Goal: Information Seeking & Learning: Learn about a topic

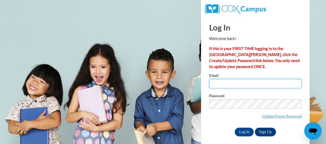
click at [237, 86] on input "Email" at bounding box center [255, 83] width 92 height 9
type input "samantha_romero@sumnersd.org"
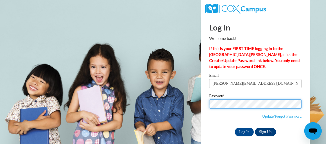
click at [235, 128] on input "Log In" at bounding box center [244, 132] width 19 height 9
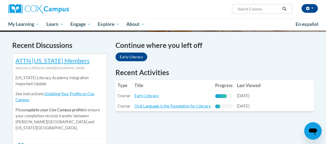
scroll to position [161, 0]
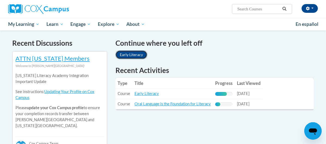
click at [129, 57] on link "Early Literacy" at bounding box center [132, 54] width 32 height 9
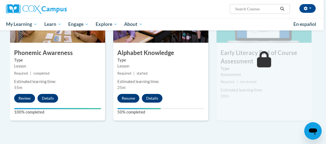
scroll to position [304, 2]
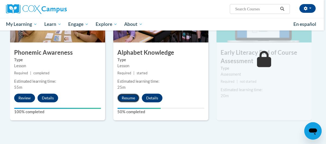
click at [131, 98] on button "Resume" at bounding box center [128, 98] width 22 height 9
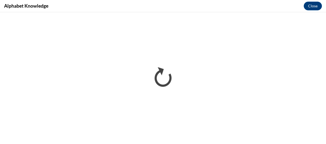
scroll to position [0, 0]
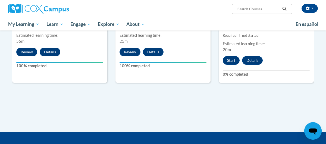
scroll to position [350, 0]
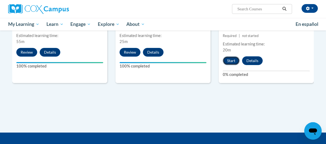
click at [229, 59] on button "Start" at bounding box center [231, 60] width 17 height 9
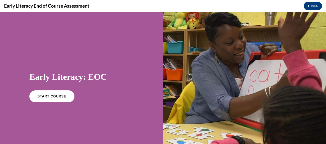
scroll to position [0, 0]
click at [45, 98] on span "START COURSE" at bounding box center [52, 96] width 30 height 4
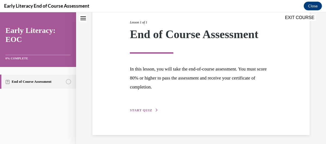
scroll to position [70, 0]
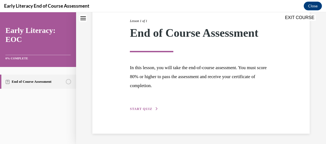
click at [148, 107] on span "START QUIZ" at bounding box center [141, 109] width 22 height 4
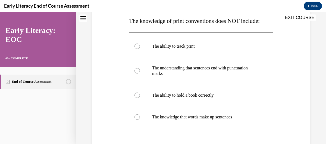
scroll to position [90, 0]
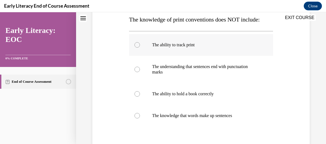
click at [181, 51] on div at bounding box center [201, 45] width 144 height 22
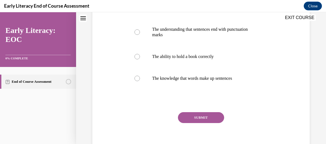
scroll to position [128, 0]
click at [183, 120] on button "SUBMIT" at bounding box center [201, 116] width 46 height 11
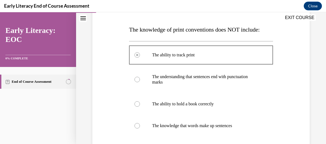
scroll to position [94, 0]
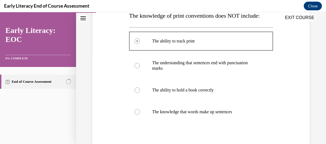
click at [138, 65] on div at bounding box center [137, 65] width 5 height 5
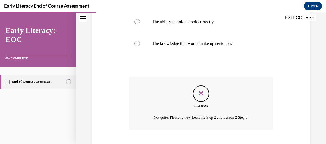
scroll to position [195, 0]
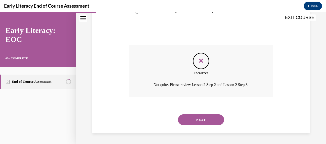
click at [200, 117] on button "NEXT" at bounding box center [201, 119] width 46 height 11
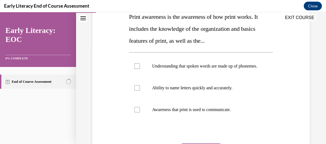
scroll to position [93, 0]
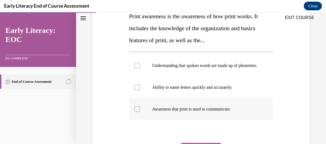
click at [135, 111] on div at bounding box center [137, 108] width 5 height 5
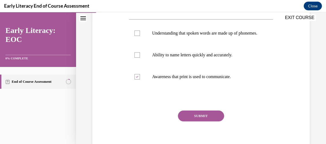
scroll to position [127, 0]
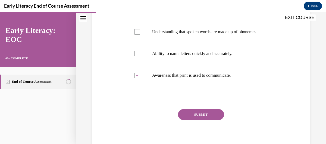
click at [193, 120] on button "SUBMIT" at bounding box center [201, 114] width 46 height 11
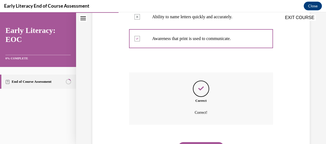
scroll to position [197, 0]
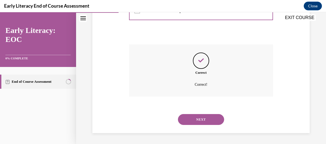
click at [193, 120] on button "NEXT" at bounding box center [201, 119] width 46 height 11
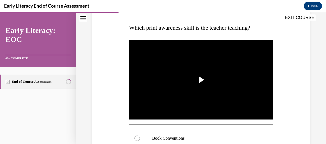
scroll to position [83, 0]
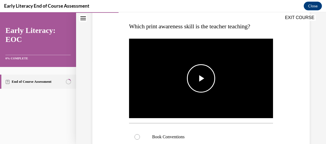
click at [201, 78] on span "Video player" at bounding box center [201, 78] width 0 height 0
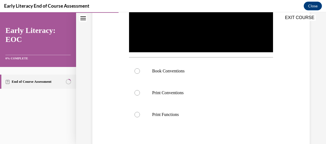
scroll to position [150, 0]
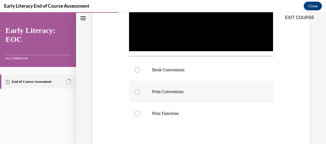
click at [156, 87] on div at bounding box center [201, 92] width 144 height 22
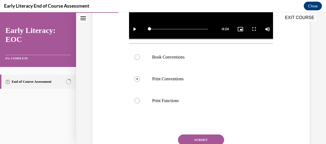
scroll to position [181, 0]
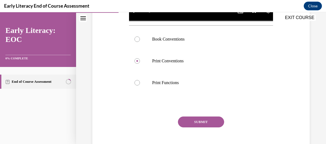
click at [209, 120] on button "SUBMIT" at bounding box center [201, 121] width 46 height 11
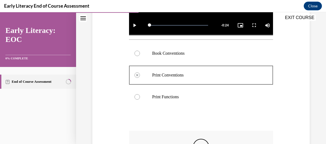
scroll to position [158, 0]
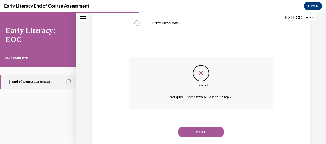
click at [206, 130] on button "NEXT" at bounding box center [201, 131] width 46 height 11
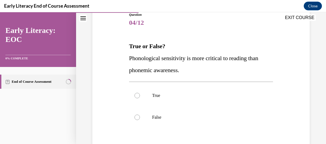
scroll to position [64, 0]
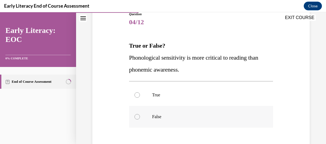
click at [138, 117] on div at bounding box center [137, 116] width 5 height 5
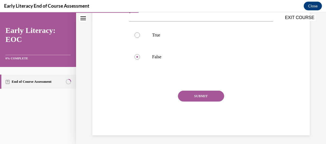
scroll to position [126, 0]
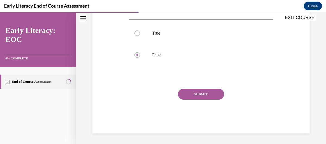
click at [195, 96] on button "SUBMIT" at bounding box center [201, 94] width 46 height 11
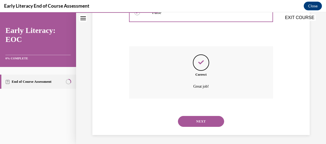
scroll to position [169, 0]
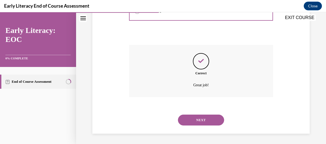
click at [197, 118] on button "NEXT" at bounding box center [201, 119] width 46 height 11
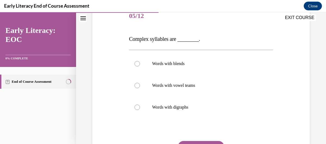
scroll to position [70, 0]
click at [225, 68] on div at bounding box center [201, 64] width 144 height 22
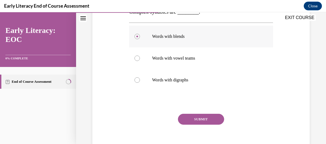
scroll to position [103, 0]
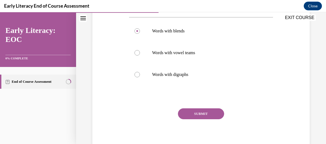
click at [208, 109] on button "SUBMIT" at bounding box center [201, 113] width 46 height 11
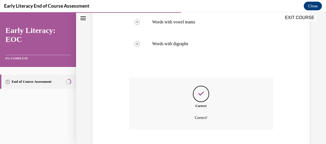
scroll to position [166, 0]
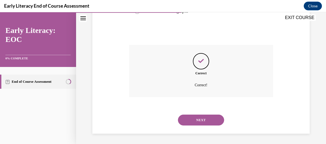
click at [206, 113] on div "NEXT" at bounding box center [201, 120] width 144 height 22
click at [203, 117] on button "NEXT" at bounding box center [201, 119] width 46 height 11
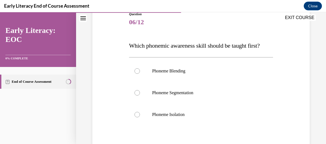
scroll to position [72, 0]
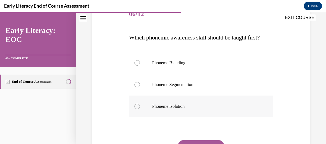
click at [165, 107] on p "Phoneme Isolation" at bounding box center [205, 106] width 107 height 5
click at [192, 81] on div at bounding box center [201, 85] width 144 height 22
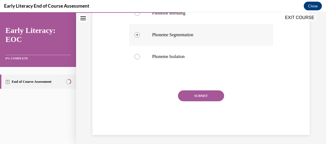
scroll to position [123, 0]
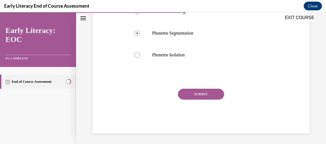
click at [193, 91] on button "SUBMIT" at bounding box center [201, 94] width 46 height 11
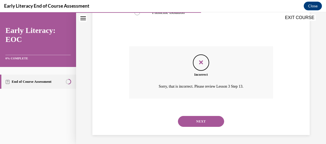
scroll to position [167, 0]
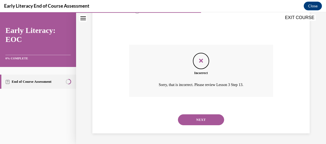
click at [194, 117] on button "NEXT" at bounding box center [201, 119] width 46 height 11
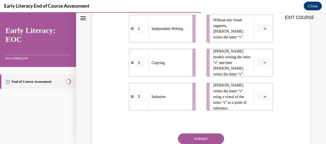
scroll to position [131, 0]
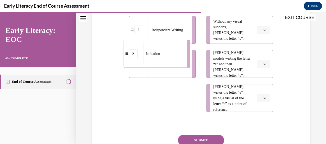
drag, startPoint x: 132, startPoint y: 101, endPoint x: 126, endPoint y: 57, distance: 44.7
click at [126, 57] on div "3" at bounding box center [133, 53] width 19 height 9
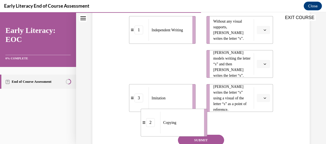
drag, startPoint x: 130, startPoint y: 61, endPoint x: 142, endPoint y: 120, distance: 59.6
click at [142, 120] on div "2" at bounding box center [150, 122] width 19 height 9
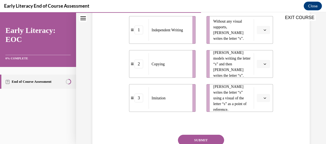
click at [263, 31] on button "button" at bounding box center [263, 30] width 13 height 8
click at [261, 54] on span "1" at bounding box center [262, 53] width 2 height 4
click at [265, 63] on icon "button" at bounding box center [265, 64] width 3 height 3
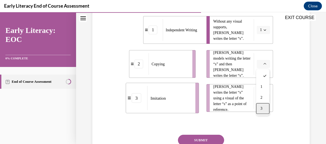
click at [262, 108] on span "3" at bounding box center [262, 108] width 2 height 4
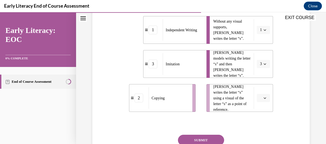
click at [265, 98] on icon "button" at bounding box center [265, 98] width 3 height 3
click at [266, 77] on div "2" at bounding box center [262, 74] width 13 height 11
click at [214, 135] on button "SUBMIT" at bounding box center [201, 140] width 46 height 11
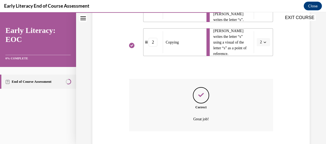
scroll to position [221, 0]
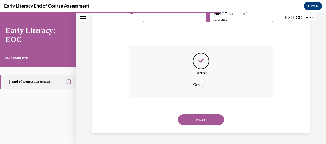
click at [200, 117] on button "NEXT" at bounding box center [201, 119] width 46 height 11
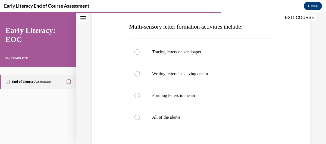
scroll to position [83, 0]
click at [180, 112] on div at bounding box center [201, 117] width 144 height 22
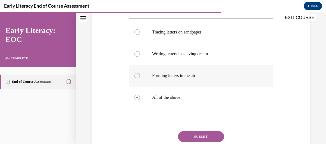
scroll to position [103, 0]
click at [214, 138] on button "SUBMIT" at bounding box center [201, 136] width 46 height 11
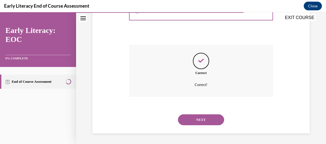
click at [207, 119] on button "NEXT" at bounding box center [201, 119] width 46 height 11
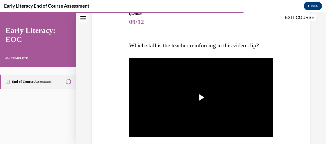
scroll to position [65, 0]
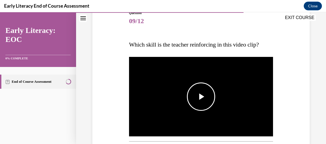
click at [226, 120] on img "Video player" at bounding box center [201, 96] width 144 height 81
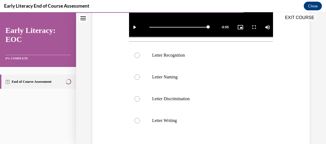
scroll to position [167, 0]
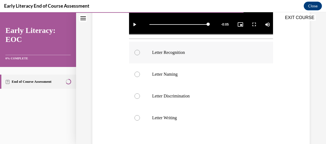
click at [155, 48] on div at bounding box center [201, 53] width 144 height 22
click at [246, 94] on p "Letter Discrimination" at bounding box center [205, 95] width 107 height 5
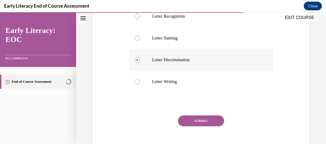
scroll to position [204, 0]
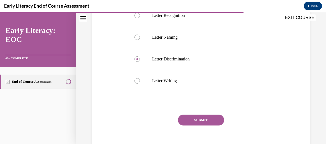
click at [200, 119] on button "SUBMIT" at bounding box center [201, 119] width 46 height 11
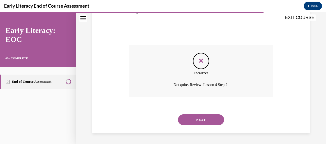
click at [200, 119] on button "NEXT" at bounding box center [201, 119] width 46 height 11
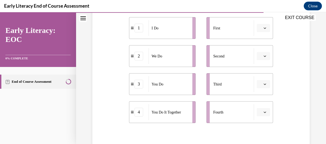
scroll to position [117, 0]
click at [267, 29] on button "button" at bounding box center [263, 28] width 13 height 8
click at [264, 54] on div "1" at bounding box center [262, 51] width 13 height 11
click at [264, 54] on span "button" at bounding box center [265, 56] width 4 height 4
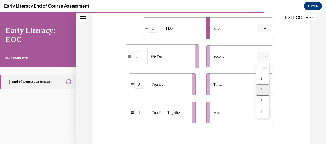
click at [262, 88] on span "2" at bounding box center [262, 90] width 2 height 4
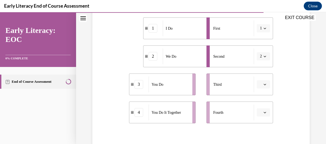
click at [264, 114] on button "button" at bounding box center [263, 112] width 13 height 8
click at [261, 89] on span "3" at bounding box center [262, 89] width 2 height 4
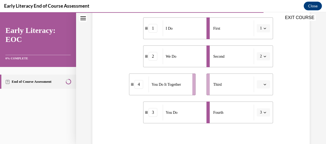
click at [268, 87] on button "button" at bounding box center [263, 84] width 13 height 8
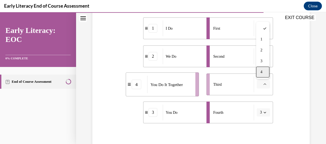
click at [263, 76] on div "4" at bounding box center [262, 72] width 13 height 11
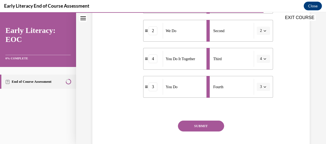
click at [199, 126] on button "SUBMIT" at bounding box center [201, 125] width 46 height 11
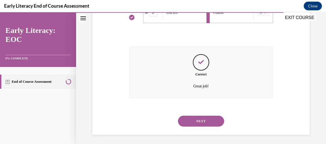
scroll to position [219, 0]
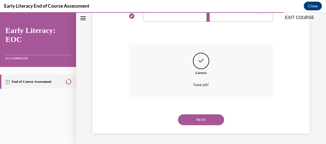
click at [196, 121] on button "NEXT" at bounding box center [201, 119] width 46 height 11
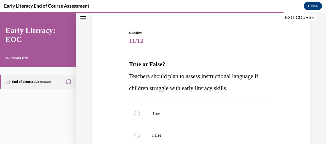
scroll to position [53, 0]
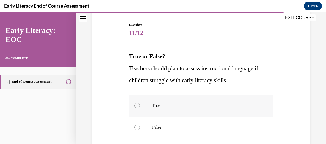
click at [179, 106] on p "True" at bounding box center [205, 105] width 107 height 5
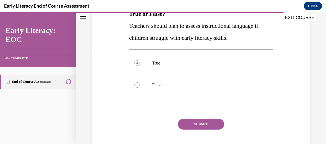
scroll to position [97, 0]
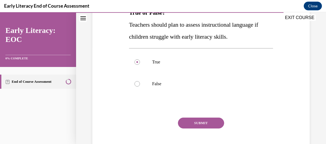
click at [213, 124] on button "SUBMIT" at bounding box center [201, 122] width 46 height 11
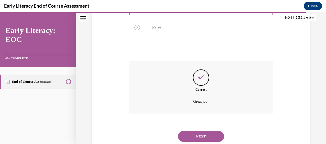
scroll to position [169, 0]
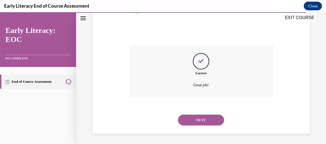
click at [206, 117] on button "NEXT" at bounding box center [201, 119] width 46 height 11
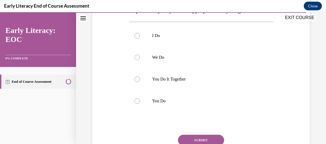
scroll to position [112, 0]
click at [170, 111] on div at bounding box center [201, 100] width 144 height 22
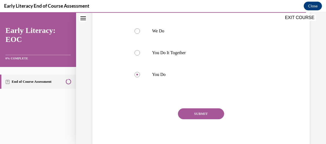
click at [199, 119] on button "SUBMIT" at bounding box center [201, 113] width 46 height 11
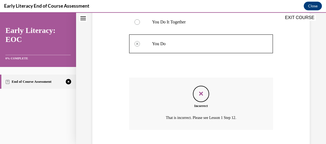
scroll to position [213, 0]
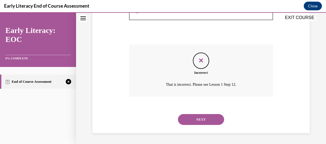
click at [197, 119] on button "NEXT" at bounding box center [201, 119] width 46 height 11
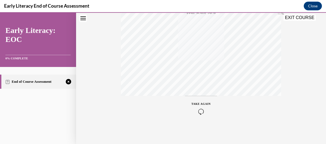
scroll to position [147, 0]
click at [200, 113] on icon "button" at bounding box center [201, 111] width 19 height 6
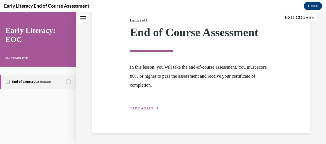
scroll to position [70, 0]
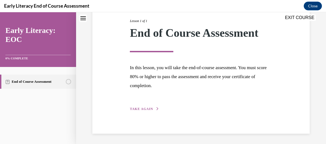
click at [135, 110] on button "TAKE AGAIN" at bounding box center [144, 108] width 29 height 5
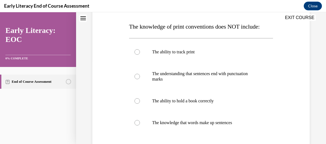
scroll to position [84, 0]
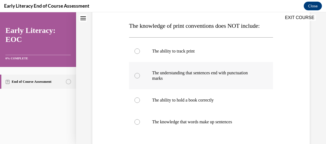
click at [231, 71] on p "The understanding that sentences end with punctuation marks" at bounding box center [205, 75] width 107 height 11
click at [221, 126] on div at bounding box center [201, 122] width 144 height 22
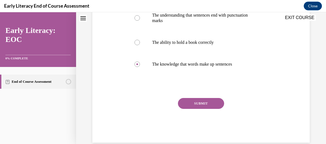
scroll to position [151, 0]
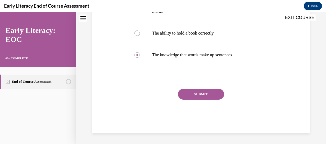
click at [197, 93] on button "SUBMIT" at bounding box center [201, 94] width 46 height 11
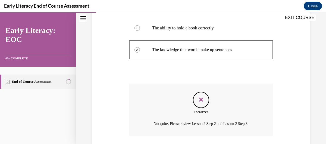
scroll to position [195, 0]
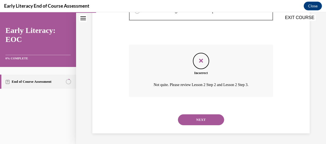
click at [198, 119] on button "NEXT" at bounding box center [201, 119] width 46 height 11
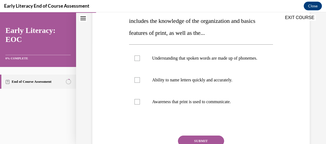
scroll to position [101, 0]
click at [196, 104] on p "Awareness that print is used to communicate." at bounding box center [205, 101] width 107 height 5
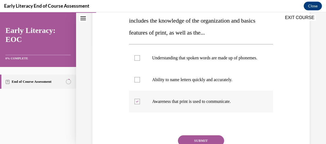
scroll to position [123, 0]
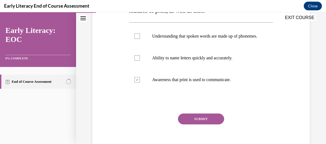
click at [197, 121] on button "SUBMIT" at bounding box center [201, 118] width 46 height 11
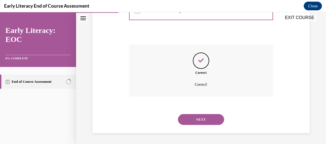
click at [197, 121] on button "NEXT" at bounding box center [201, 119] width 46 height 11
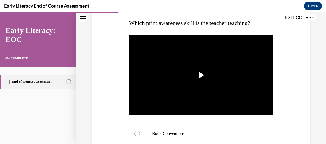
scroll to position [116, 0]
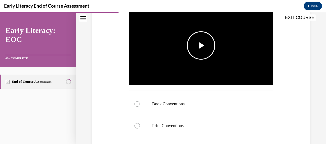
click at [201, 45] on span "Video player" at bounding box center [201, 45] width 0 height 0
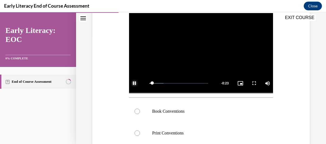
click at [135, 83] on span "Video player" at bounding box center [134, 83] width 11 height 0
click at [135, 110] on div at bounding box center [137, 110] width 5 height 5
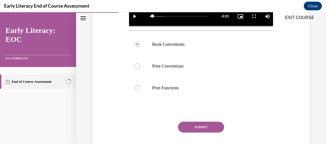
scroll to position [176, 0]
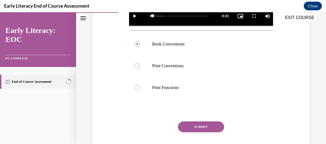
click at [205, 122] on button "SUBMIT" at bounding box center [201, 126] width 46 height 11
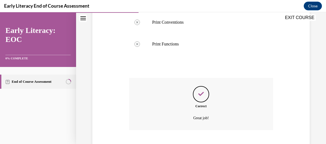
scroll to position [253, 0]
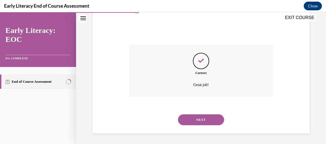
click at [205, 122] on button "NEXT" at bounding box center [201, 119] width 46 height 11
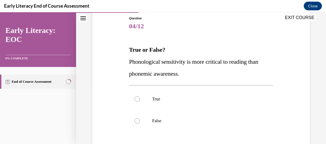
scroll to position [63, 0]
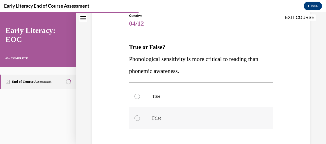
click at [170, 116] on p "False" at bounding box center [205, 117] width 107 height 5
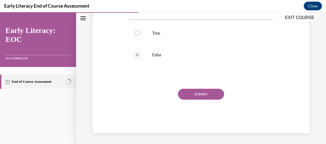
click at [195, 89] on button "SUBMIT" at bounding box center [201, 94] width 46 height 11
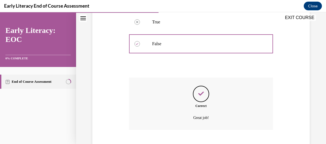
scroll to position [169, 0]
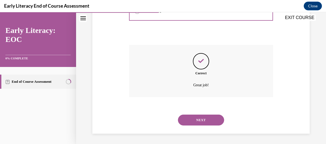
click at [191, 119] on button "NEXT" at bounding box center [201, 119] width 46 height 11
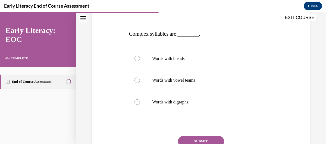
scroll to position [76, 0]
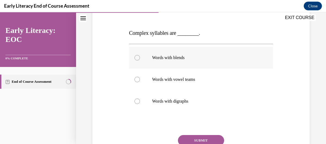
click at [199, 60] on p "Words with blends" at bounding box center [205, 57] width 107 height 5
click at [191, 142] on button "SUBMIT" at bounding box center [201, 140] width 46 height 11
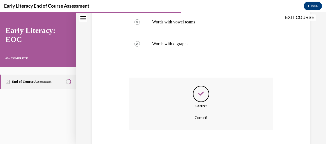
scroll to position [166, 0]
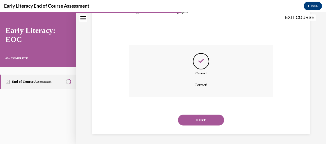
click at [201, 116] on button "NEXT" at bounding box center [201, 119] width 46 height 11
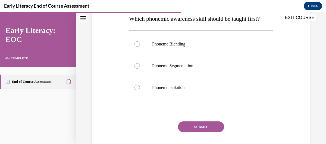
scroll to position [91, 0]
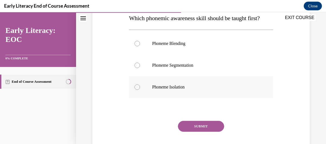
click at [175, 94] on div at bounding box center [201, 87] width 144 height 22
click at [196, 127] on button "SUBMIT" at bounding box center [201, 126] width 46 height 11
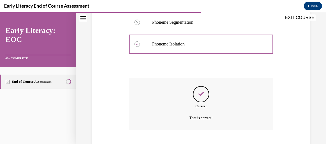
scroll to position [167, 0]
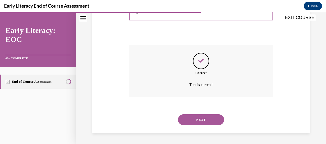
click at [196, 121] on button "NEXT" at bounding box center [201, 119] width 46 height 11
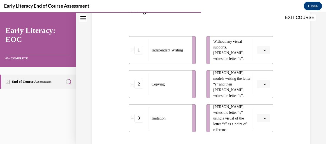
scroll to position [111, 0]
click at [266, 49] on icon "button" at bounding box center [265, 49] width 3 height 3
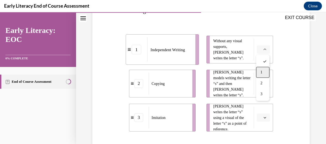
click at [263, 70] on div "1" at bounding box center [262, 72] width 13 height 11
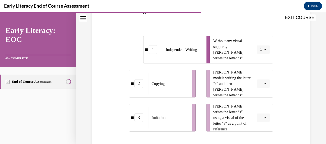
click at [265, 80] on button "button" at bounding box center [263, 83] width 13 height 8
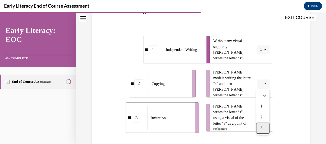
click at [263, 129] on div "3" at bounding box center [262, 128] width 13 height 11
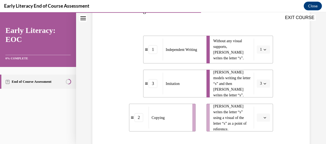
click at [266, 118] on icon "button" at bounding box center [265, 117] width 3 height 3
click at [263, 94] on div "2" at bounding box center [262, 94] width 13 height 11
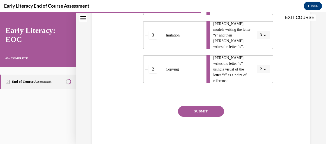
click at [198, 111] on button "SUBMIT" at bounding box center [201, 111] width 46 height 11
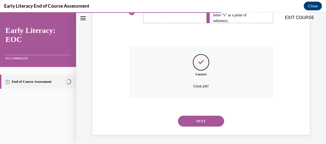
scroll to position [221, 0]
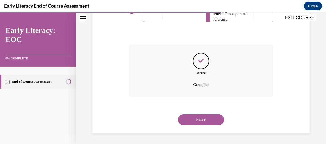
click at [198, 118] on button "NEXT" at bounding box center [201, 119] width 46 height 11
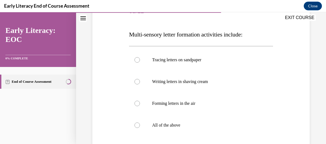
scroll to position [75, 0]
click at [186, 121] on div at bounding box center [201, 125] width 144 height 22
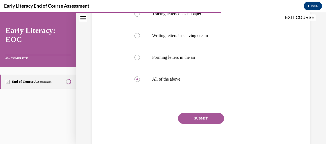
scroll to position [122, 0]
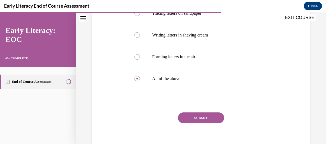
click at [194, 115] on button "SUBMIT" at bounding box center [201, 117] width 46 height 11
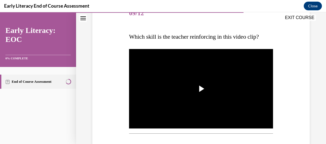
scroll to position [74, 0]
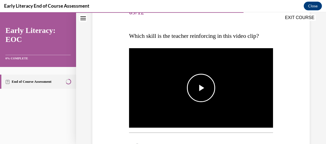
click at [213, 102] on img "Video player" at bounding box center [201, 87] width 144 height 81
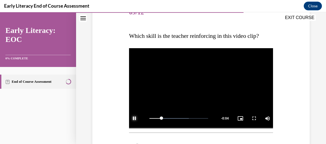
click at [136, 118] on span "Video player" at bounding box center [134, 118] width 11 height 0
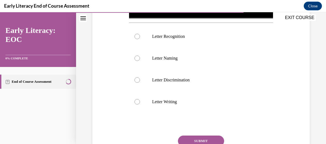
scroll to position [184, 0]
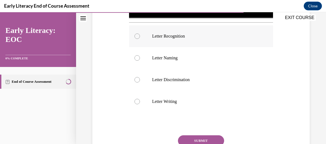
click at [169, 32] on div at bounding box center [201, 36] width 144 height 22
click at [215, 140] on button "SUBMIT" at bounding box center [201, 140] width 46 height 11
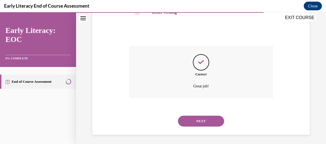
scroll to position [274, 0]
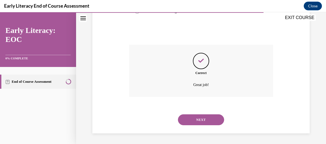
click at [209, 116] on button "NEXT" at bounding box center [201, 119] width 46 height 11
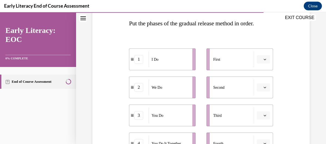
scroll to position [86, 0]
click at [263, 59] on span "button" at bounding box center [265, 59] width 4 height 4
click at [267, 81] on div "1" at bounding box center [262, 81] width 13 height 11
click at [266, 84] on button "button" at bounding box center [263, 87] width 13 height 8
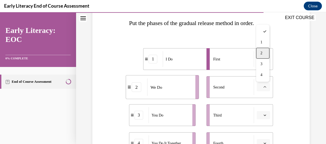
click at [261, 54] on span "2" at bounding box center [262, 53] width 2 height 4
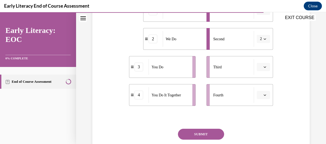
scroll to position [135, 0]
click at [267, 68] on span "button" at bounding box center [265, 67] width 4 height 4
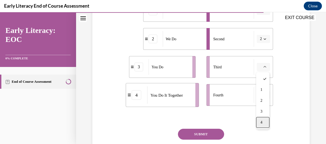
click at [265, 125] on div "4" at bounding box center [262, 122] width 13 height 11
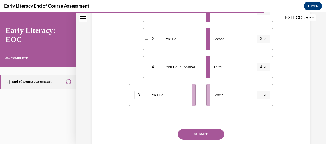
click at [266, 96] on span "button" at bounding box center [265, 95] width 4 height 4
click at [264, 72] on div "3" at bounding box center [262, 71] width 13 height 11
click at [203, 131] on button "SUBMIT" at bounding box center [201, 134] width 46 height 11
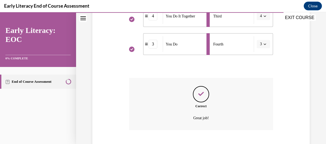
scroll to position [219, 0]
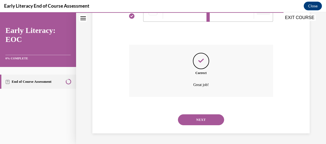
click at [201, 121] on button "NEXT" at bounding box center [201, 119] width 46 height 11
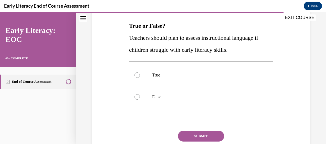
scroll to position [82, 0]
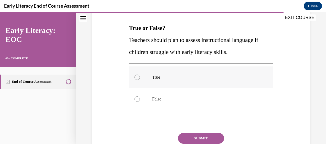
click at [214, 76] on p "True" at bounding box center [205, 77] width 107 height 5
click at [201, 137] on button "SUBMIT" at bounding box center [201, 138] width 46 height 11
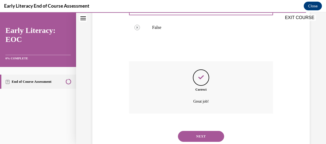
scroll to position [169, 0]
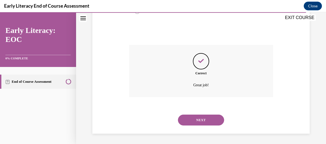
click at [207, 122] on button "NEXT" at bounding box center [201, 119] width 46 height 11
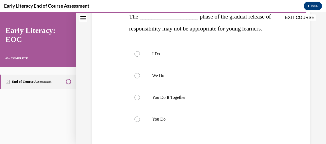
scroll to position [94, 0]
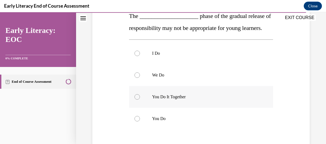
click at [179, 100] on p "You Do It Together" at bounding box center [205, 96] width 107 height 5
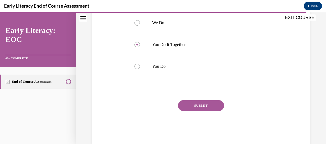
click at [203, 111] on button "SUBMIT" at bounding box center [201, 105] width 46 height 11
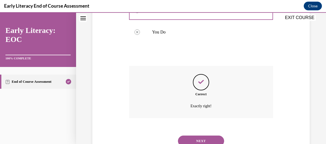
scroll to position [213, 0]
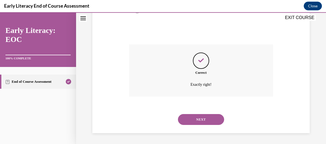
click at [203, 115] on button "NEXT" at bounding box center [201, 119] width 46 height 11
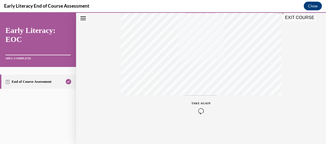
scroll to position [0, 0]
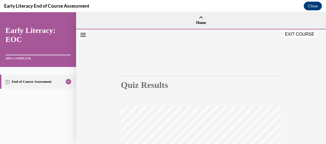
click at [299, 34] on button "EXIT COURSE" at bounding box center [300, 34] width 33 height 7
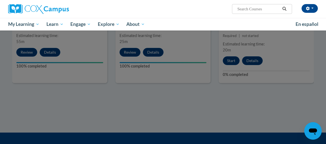
scroll to position [427, 0]
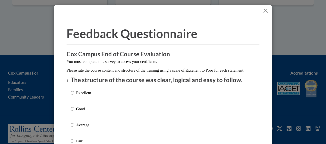
click at [84, 96] on p "Excellent" at bounding box center [83, 93] width 15 height 6
click at [74, 96] on input "Excellent" at bounding box center [73, 93] width 4 height 6
radio input "true"
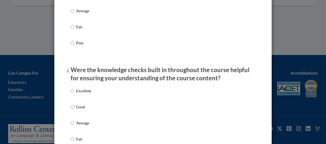
scroll to position [139, 0]
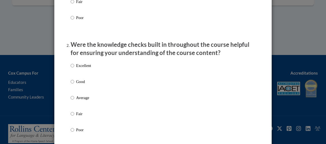
click at [79, 69] on p "Excellent" at bounding box center [83, 66] width 15 height 6
click at [74, 69] on input "Excellent" at bounding box center [73, 66] width 4 height 6
radio input "true"
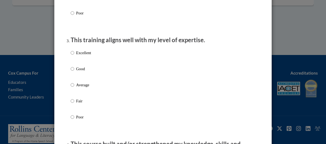
scroll to position [256, 0]
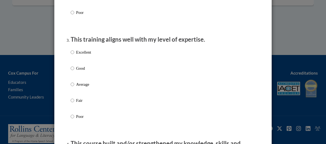
click at [91, 55] on p "Excellent" at bounding box center [83, 52] width 15 height 6
click at [74, 55] on input "Excellent" at bounding box center [73, 52] width 4 height 6
radio input "true"
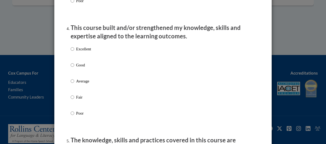
scroll to position [373, 0]
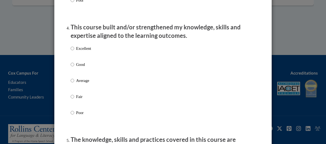
click at [77, 51] on p "Excellent" at bounding box center [83, 48] width 15 height 6
click at [74, 51] on input "Excellent" at bounding box center [73, 48] width 4 height 6
radio input "true"
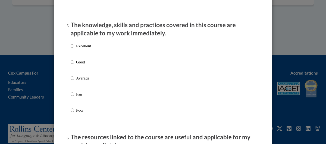
scroll to position [488, 0]
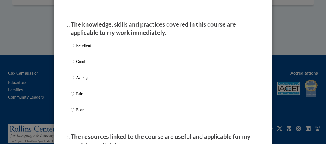
click at [299, 36] on div "Feedback Questionnaire Rate Course Comments Cox Campus End of Course Evaluation…" at bounding box center [163, 72] width 326 height 144
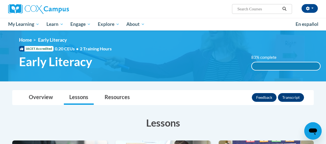
scroll to position [0, 0]
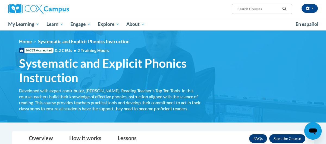
click at [228, 20] on ul "My Learning My Learning My Course Progress Certificates My Action Plans Group D…" at bounding box center [149, 24] width 288 height 13
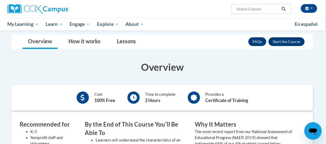
scroll to position [97, 1]
click at [292, 38] on button "Enroll" at bounding box center [287, 41] width 36 height 9
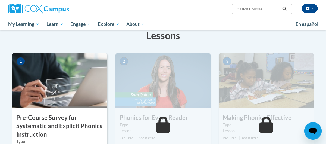
scroll to position [102, 0]
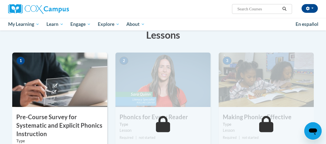
click at [94, 100] on img at bounding box center [59, 79] width 95 height 54
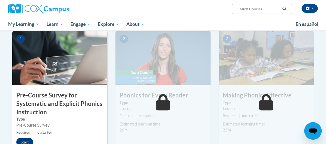
scroll to position [130, 0]
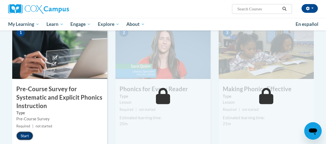
click at [29, 135] on button "Start" at bounding box center [24, 135] width 17 height 9
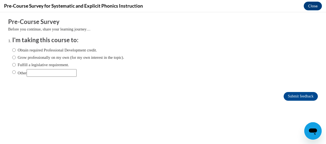
scroll to position [0, 0]
click at [16, 76] on label "Other" at bounding box center [44, 73] width 64 height 8
click at [16, 75] on input "Other" at bounding box center [14, 72] width 4 height 6
radio input "true"
click at [42, 73] on input "Other" at bounding box center [52, 73] width 50 height 8
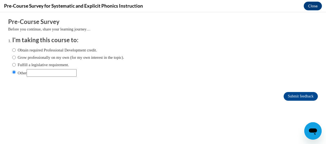
type input "Assigned by employer"
click at [306, 94] on input "Submit feedback" at bounding box center [301, 96] width 34 height 9
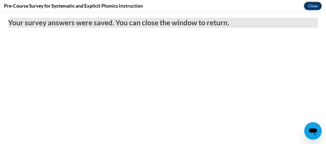
click at [310, 8] on button "Close" at bounding box center [313, 6] width 18 height 9
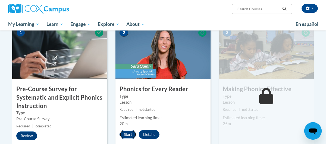
click at [132, 132] on button "Start" at bounding box center [128, 134] width 17 height 9
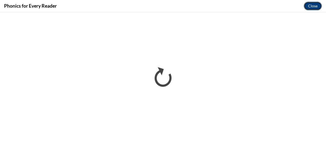
click at [316, 2] on button "Close" at bounding box center [313, 6] width 18 height 9
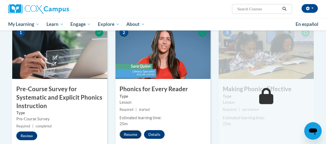
click at [134, 131] on button "Resume" at bounding box center [131, 134] width 22 height 9
